Goal: Check status: Check status

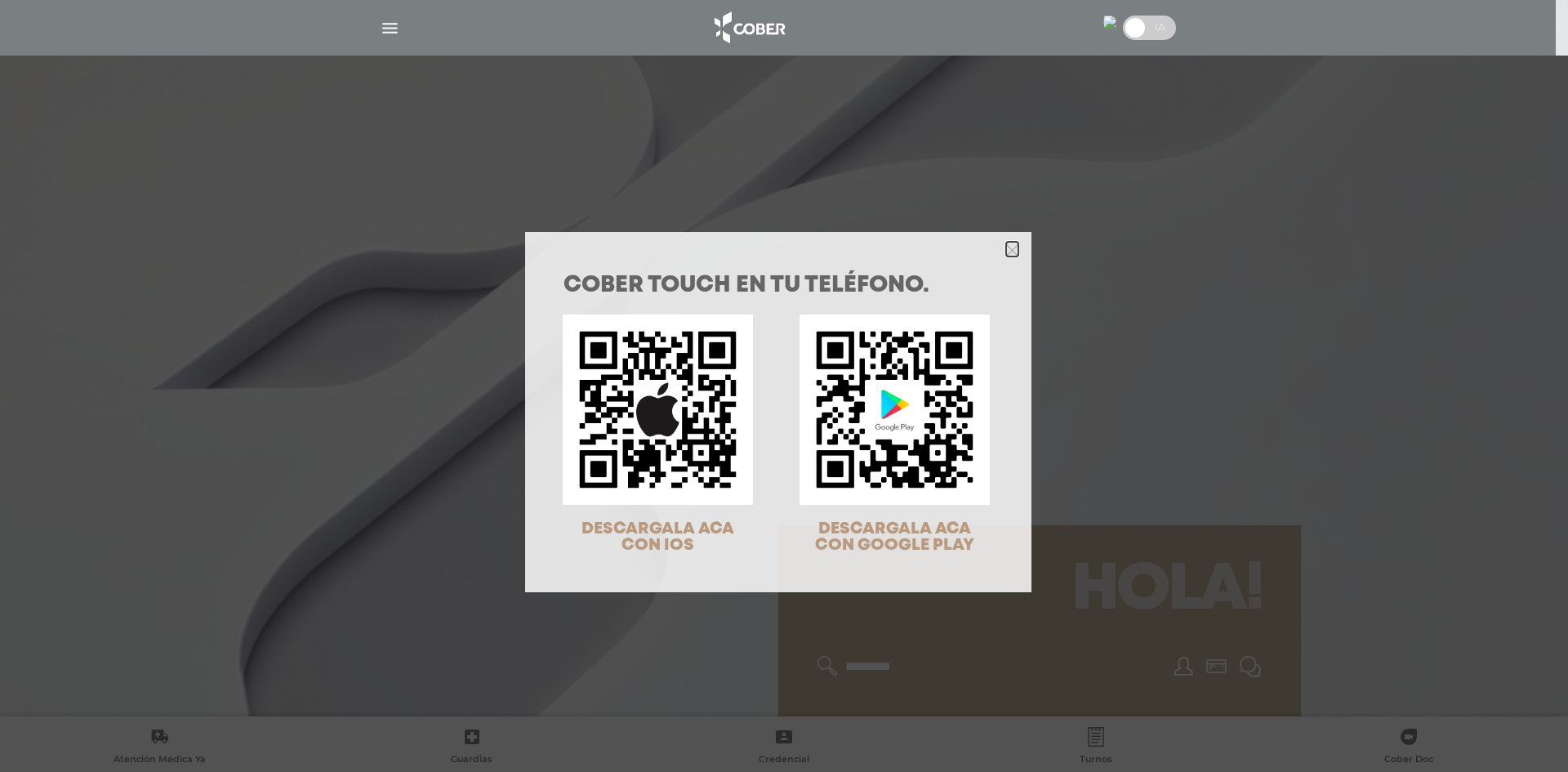
click at [1005, 246] on icon "Close" at bounding box center [1011, 250] width 12 height 12
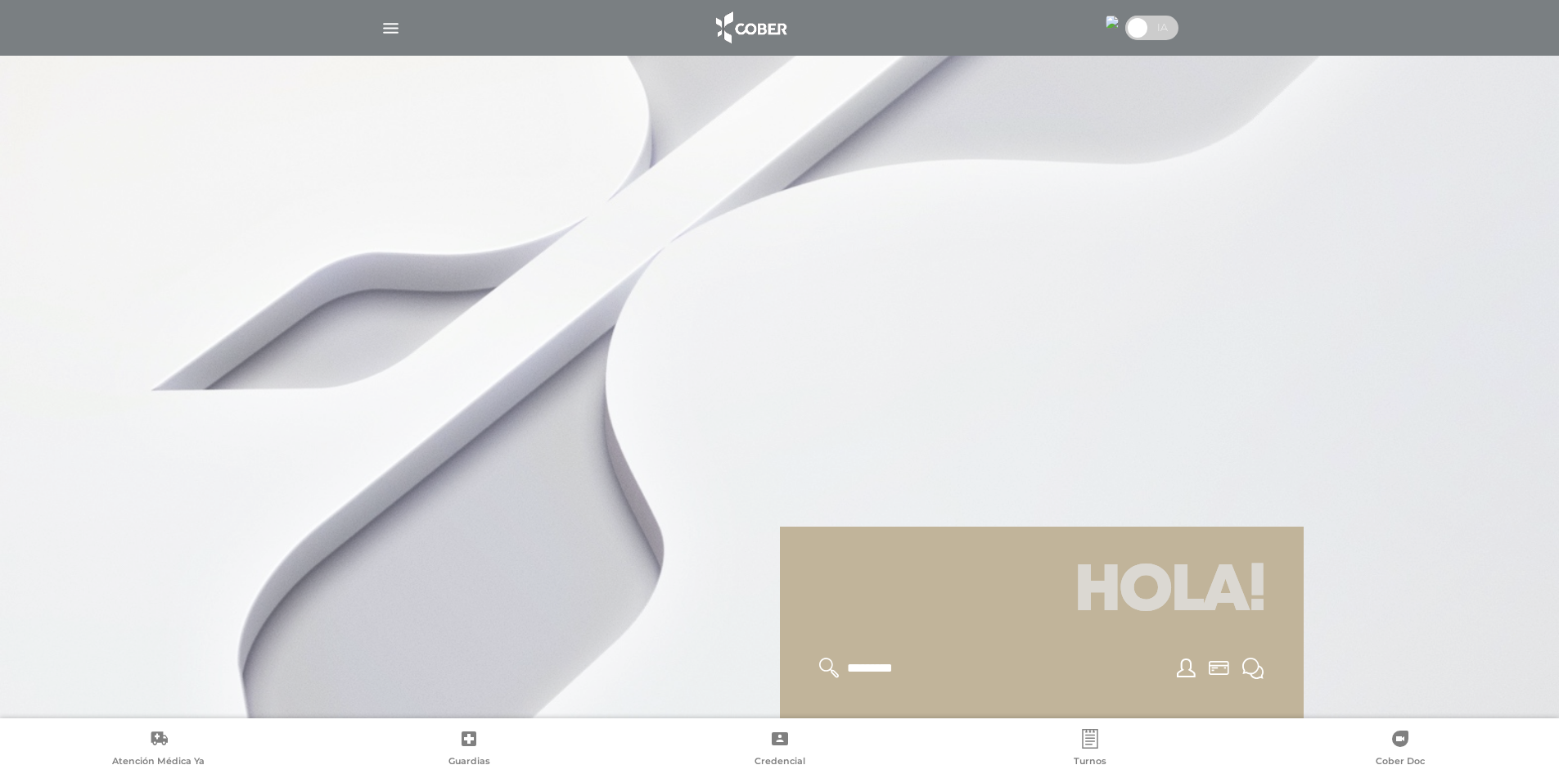
click at [386, 26] on img "button" at bounding box center [391, 28] width 20 height 20
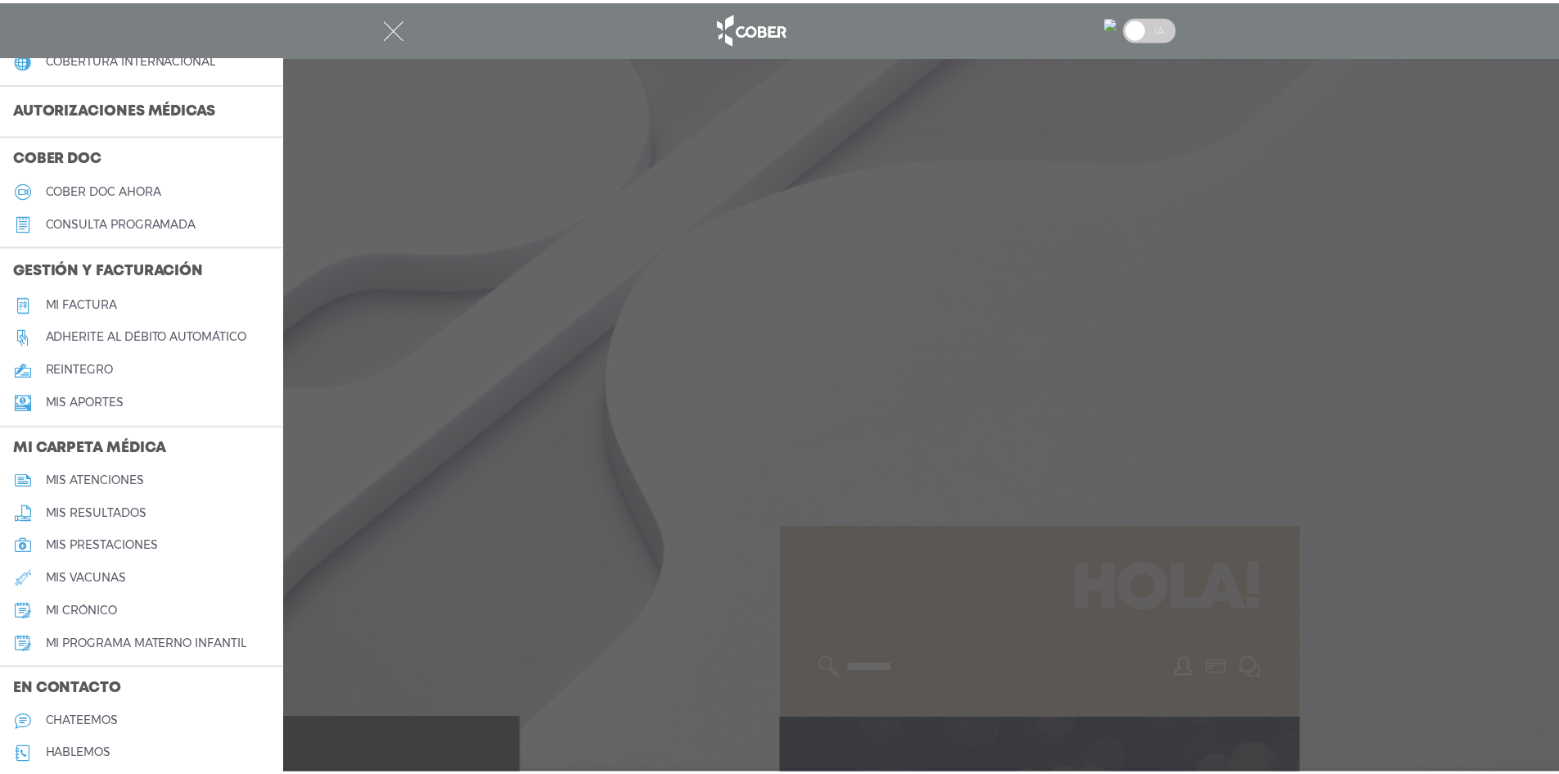
scroll to position [381, 0]
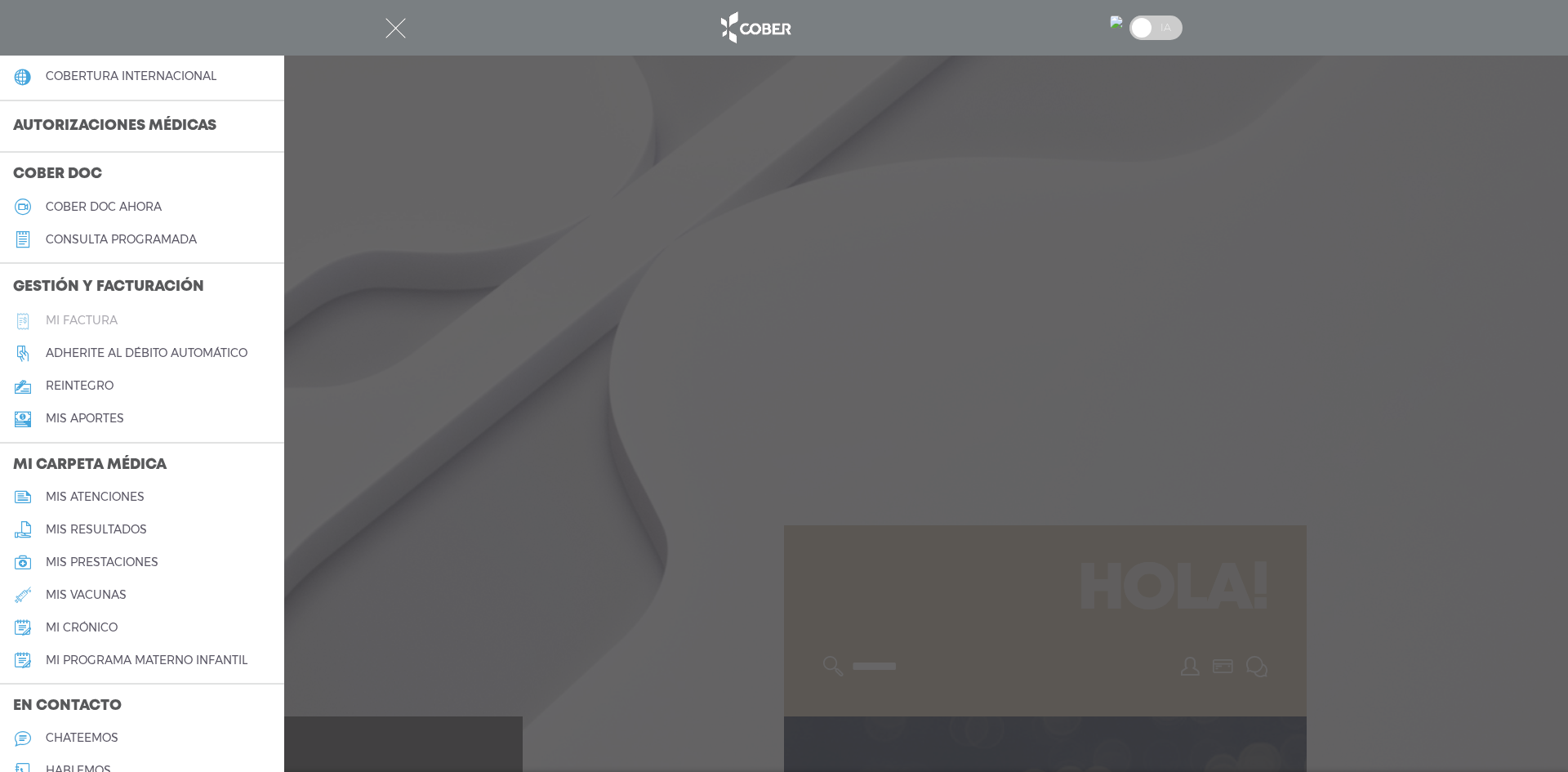
click at [92, 318] on h5 "Mi factura" at bounding box center [82, 320] width 72 height 14
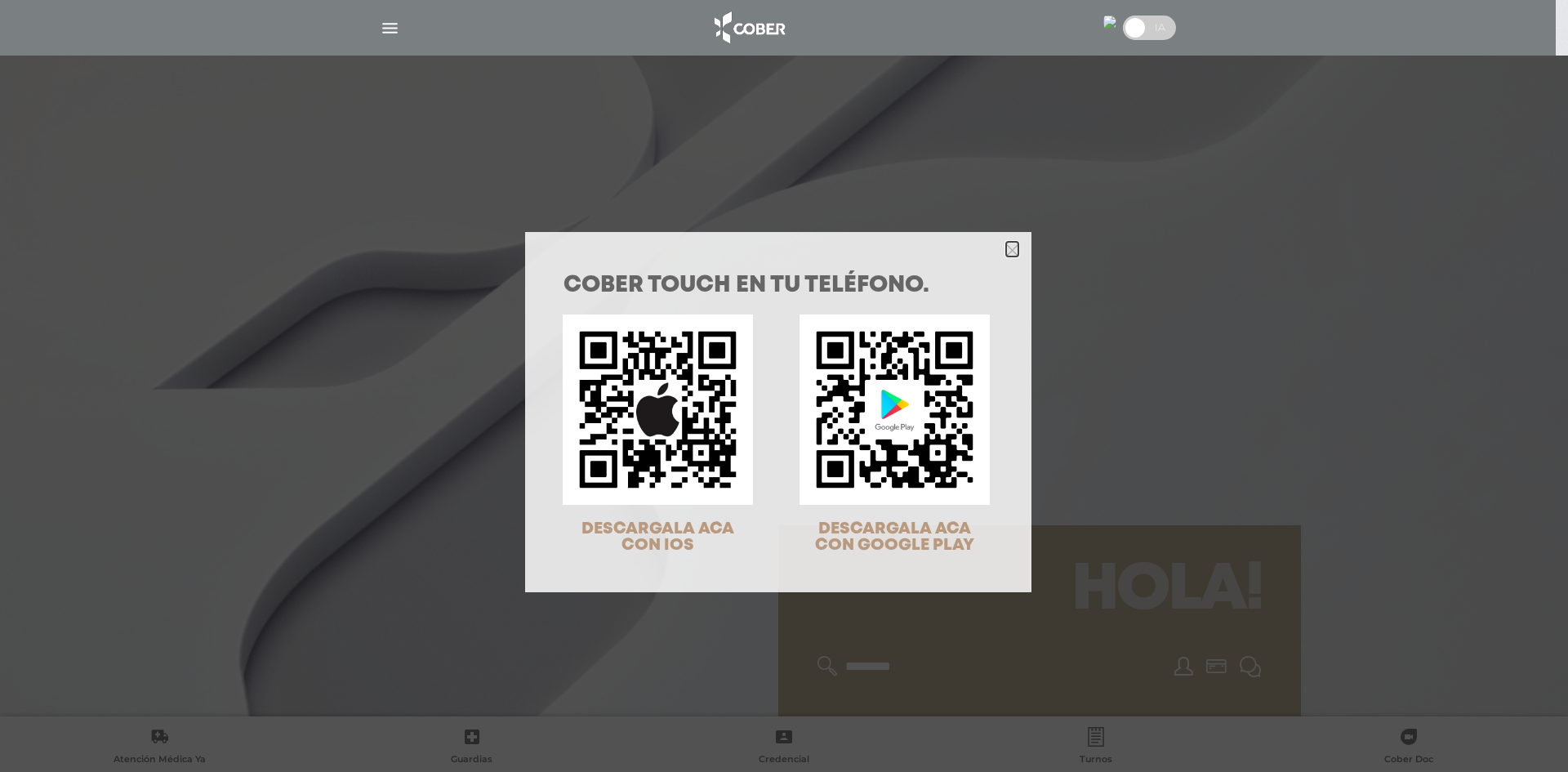
click at [1005, 245] on polygon "Close" at bounding box center [1011, 250] width 12 height 12
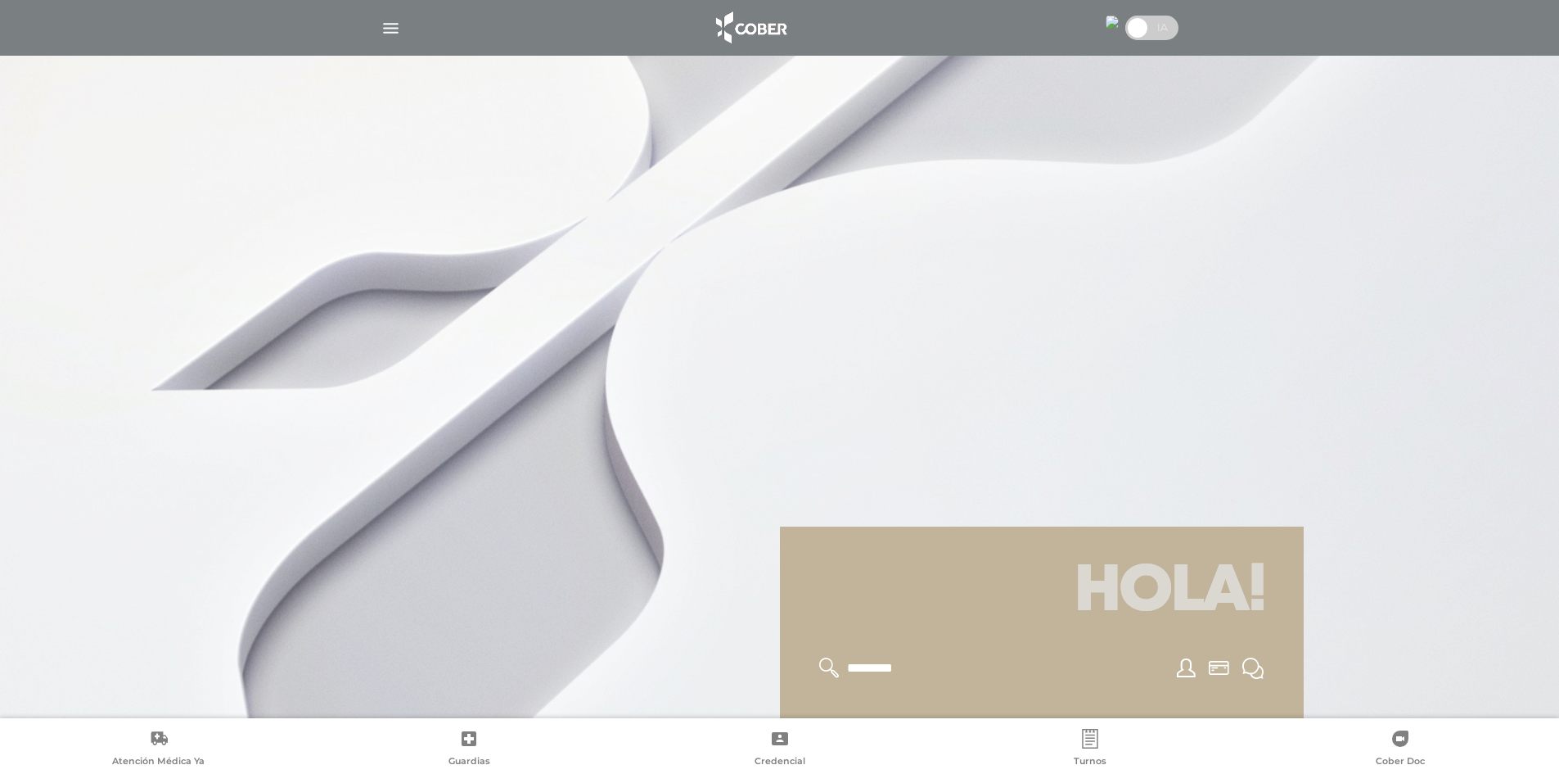
click at [394, 27] on img "button" at bounding box center [391, 28] width 20 height 20
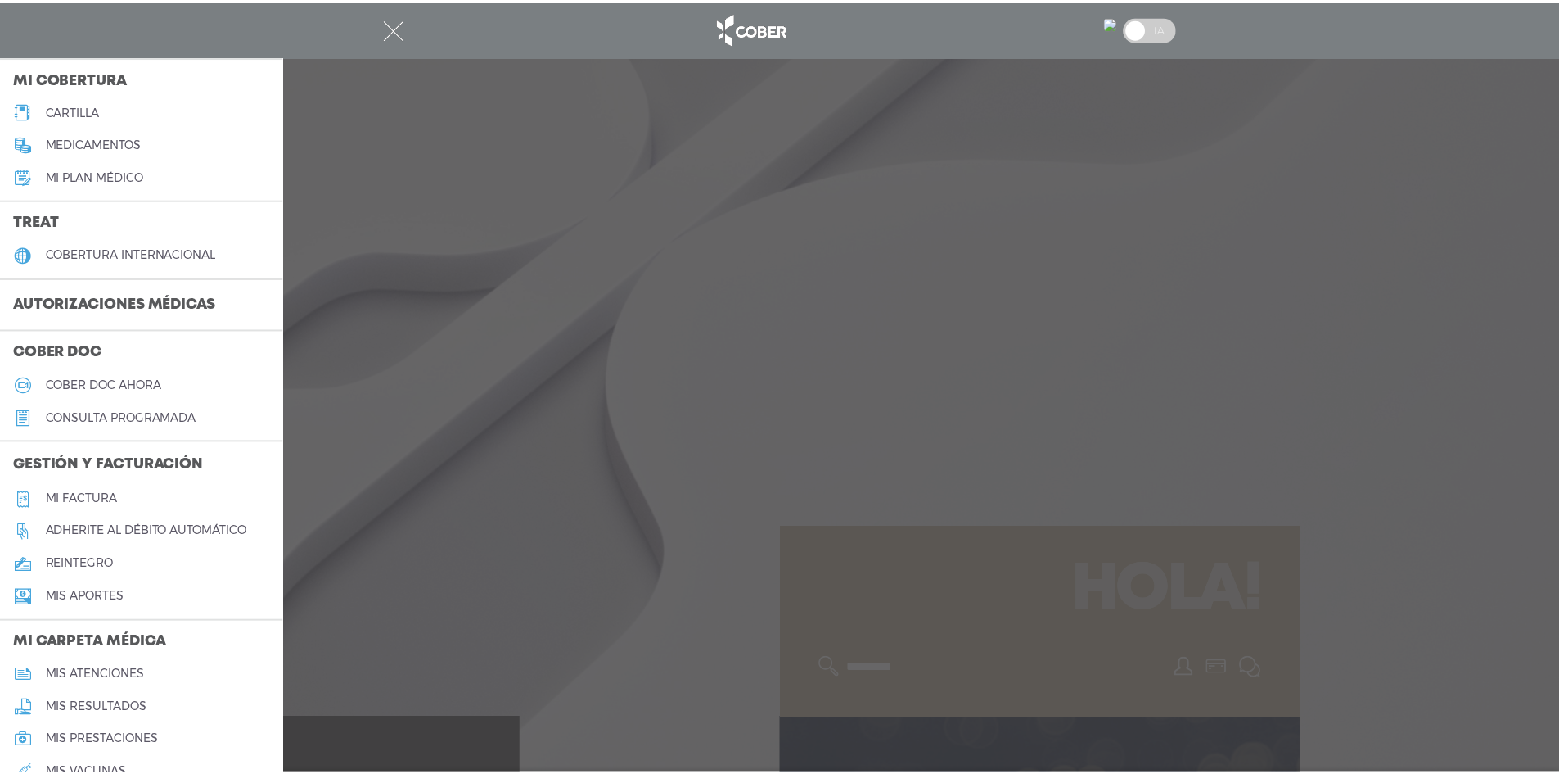
scroll to position [219, 0]
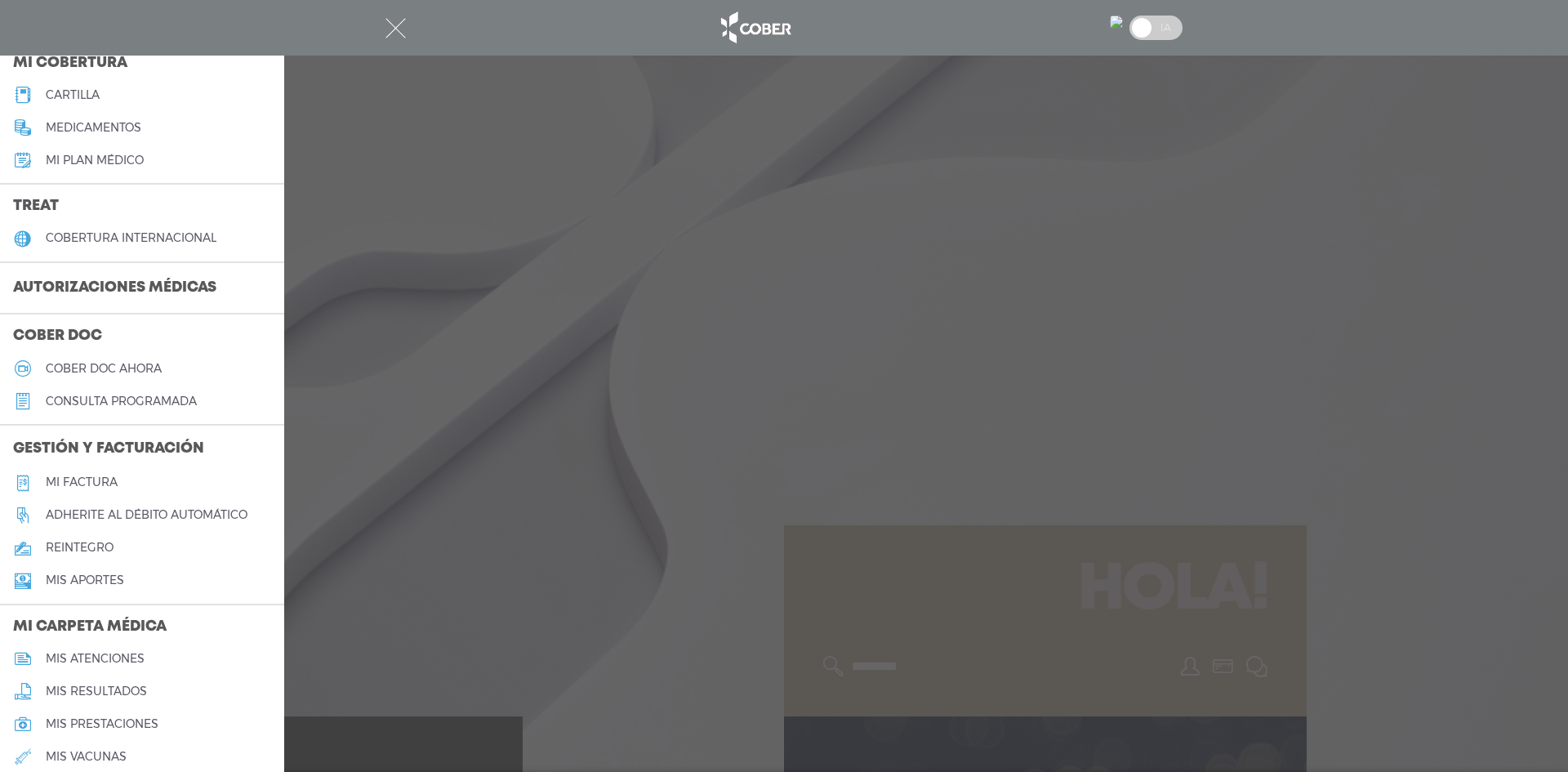
click at [169, 514] on h5 "Adherite al débito automático" at bounding box center [147, 515] width 201 height 14
